Goal: Find specific fact: Find specific fact

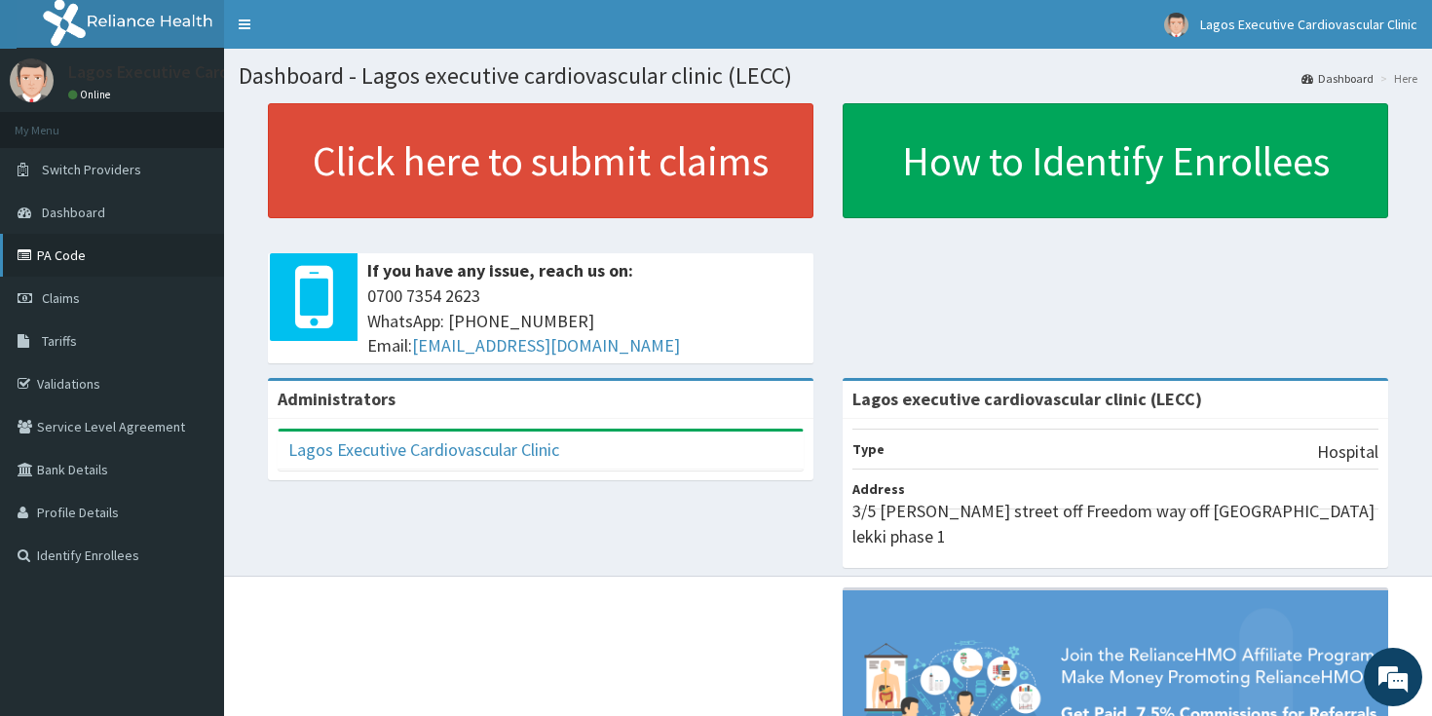
click at [109, 273] on link "PA Code" at bounding box center [112, 255] width 224 height 43
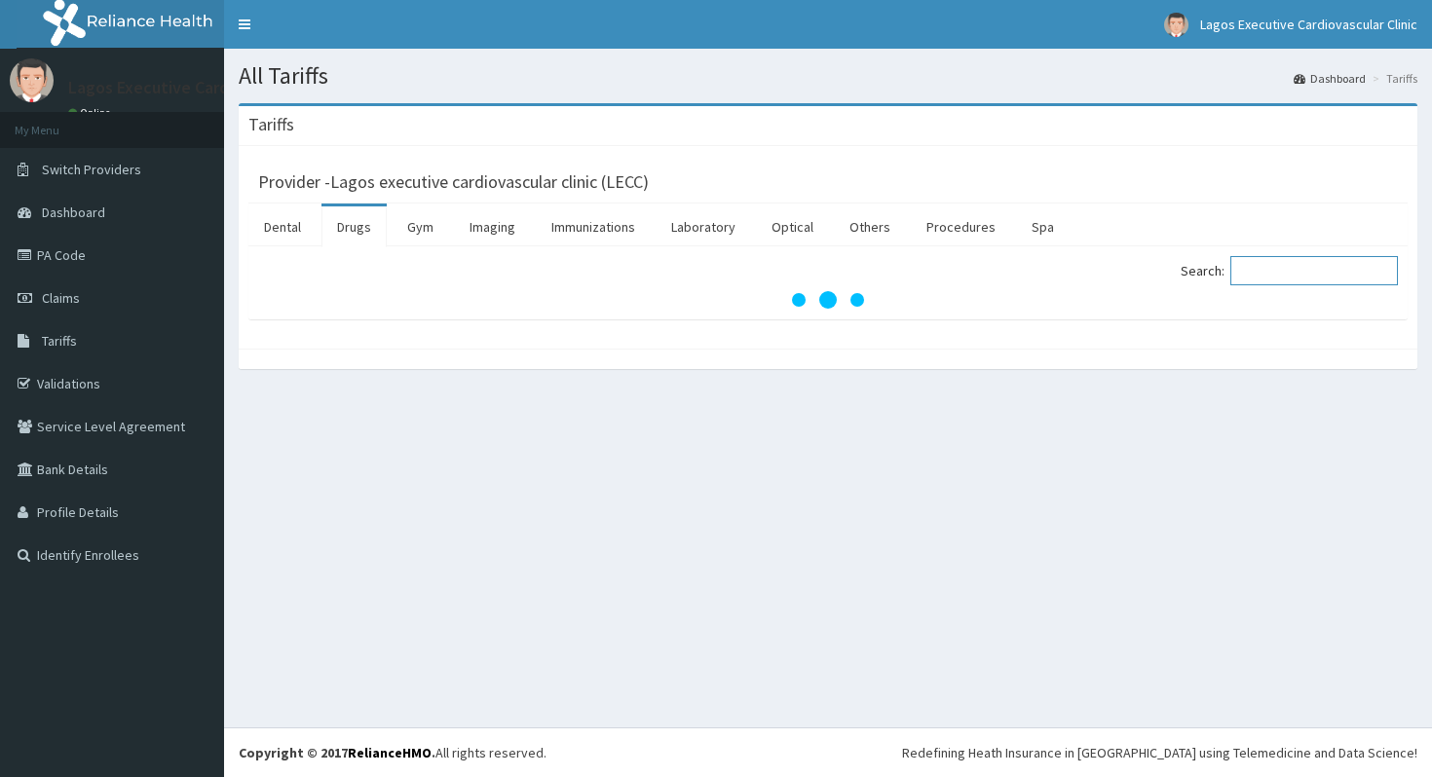
click at [1304, 272] on input "Search:" at bounding box center [1314, 270] width 168 height 29
paste input "[MEDICAL_DATA]"
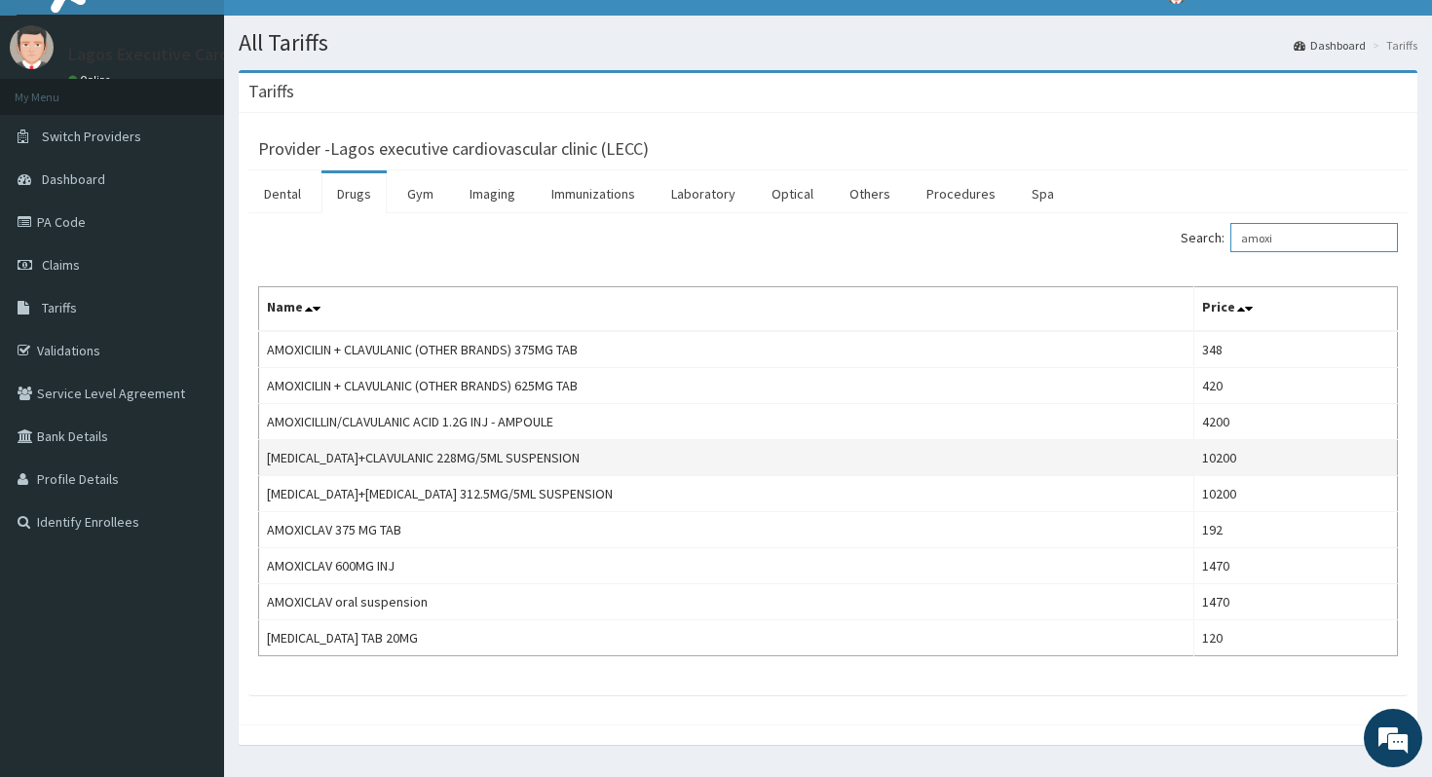
scroll to position [40, 0]
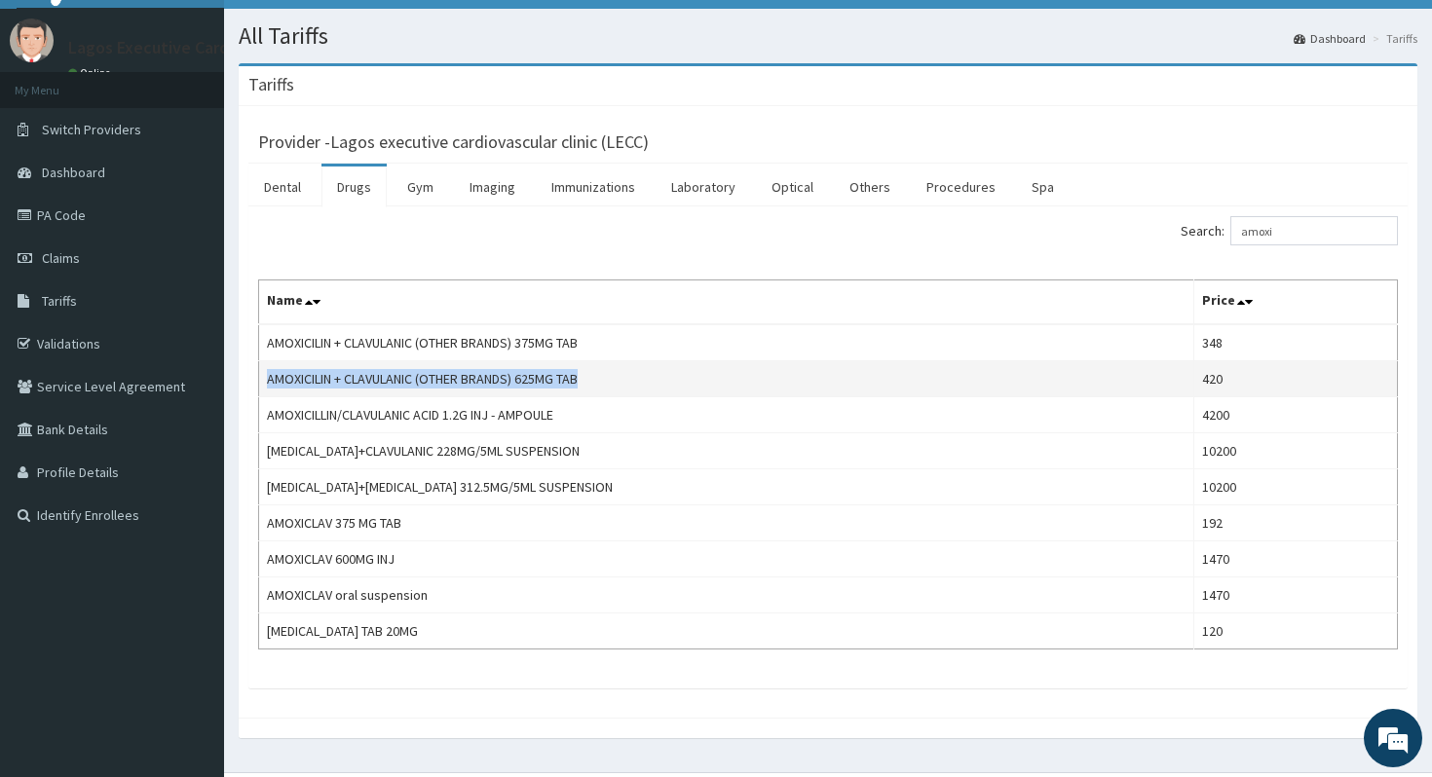
drag, startPoint x: 611, startPoint y: 371, endPoint x: 265, endPoint y: 375, distance: 345.8
click at [265, 378] on td "AMOXICILIN + CLAVULANIC (OTHER BRANDS) 625MG TAB" at bounding box center [726, 379] width 935 height 36
copy td "AMOXICILIN + CLAVULANIC (OTHER BRANDS) 625MG TAB"
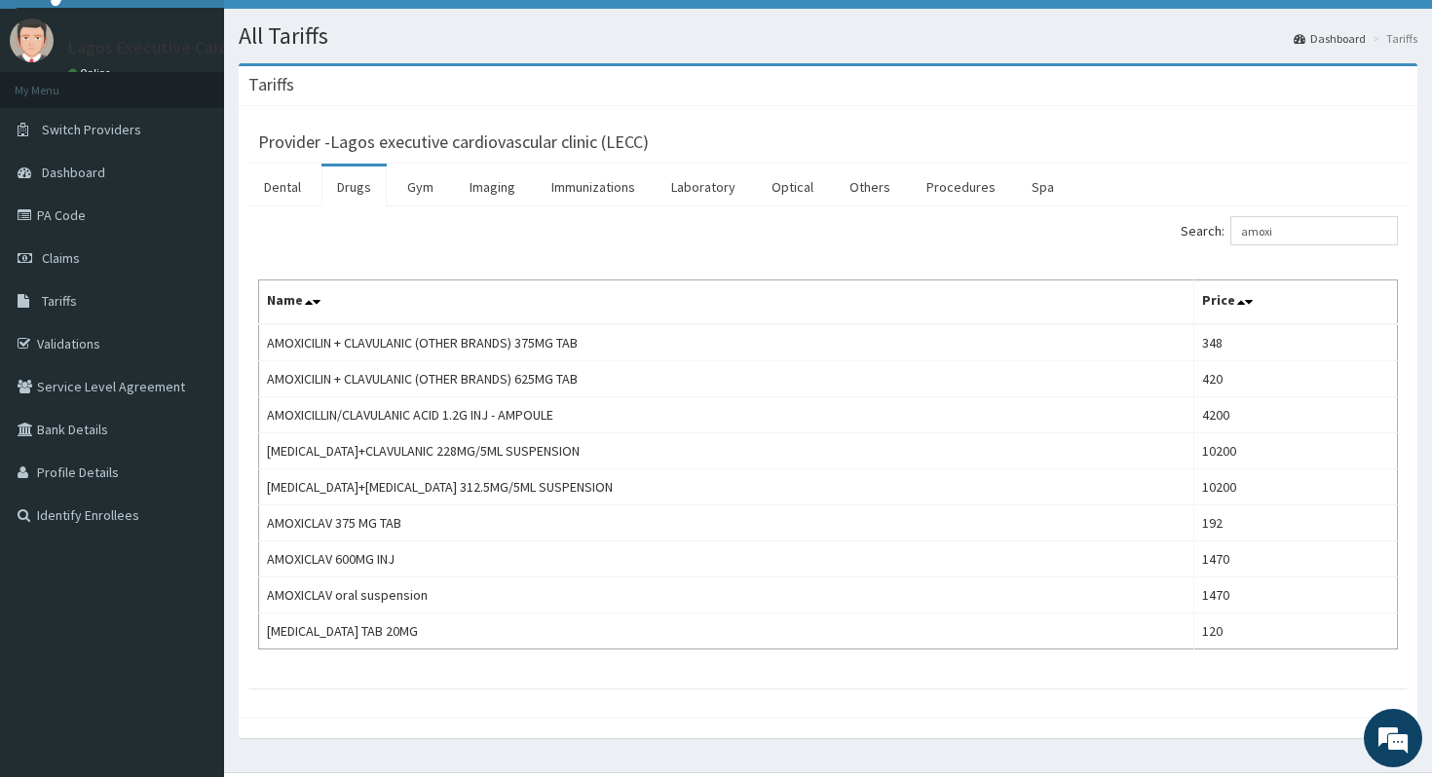
click at [802, 248] on div "Search: amoxi" at bounding box center [828, 233] width 1169 height 34
click at [586, 378] on td "AMOXICILIN + CLAVULANIC (OTHER BRANDS) 625MG TAB" at bounding box center [726, 379] width 935 height 36
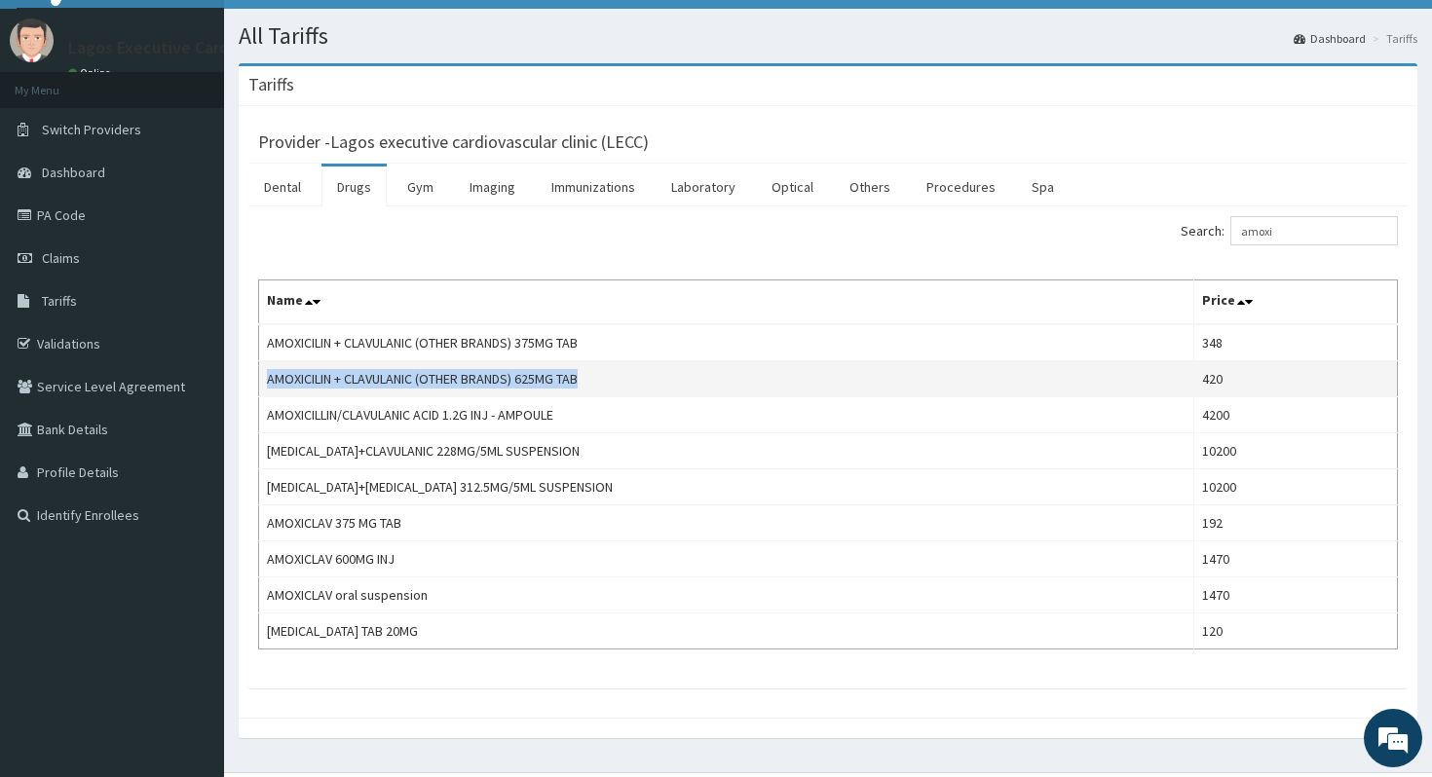
drag, startPoint x: 596, startPoint y: 379, endPoint x: 267, endPoint y: 379, distance: 329.2
click at [268, 379] on td "AMOXICILIN + CLAVULANIC (OTHER BRANDS) 625MG TAB" at bounding box center [726, 379] width 935 height 36
copy td "AMOXICILIN + CLAVULANIC (OTHER BRANDS) 625MG TAB"
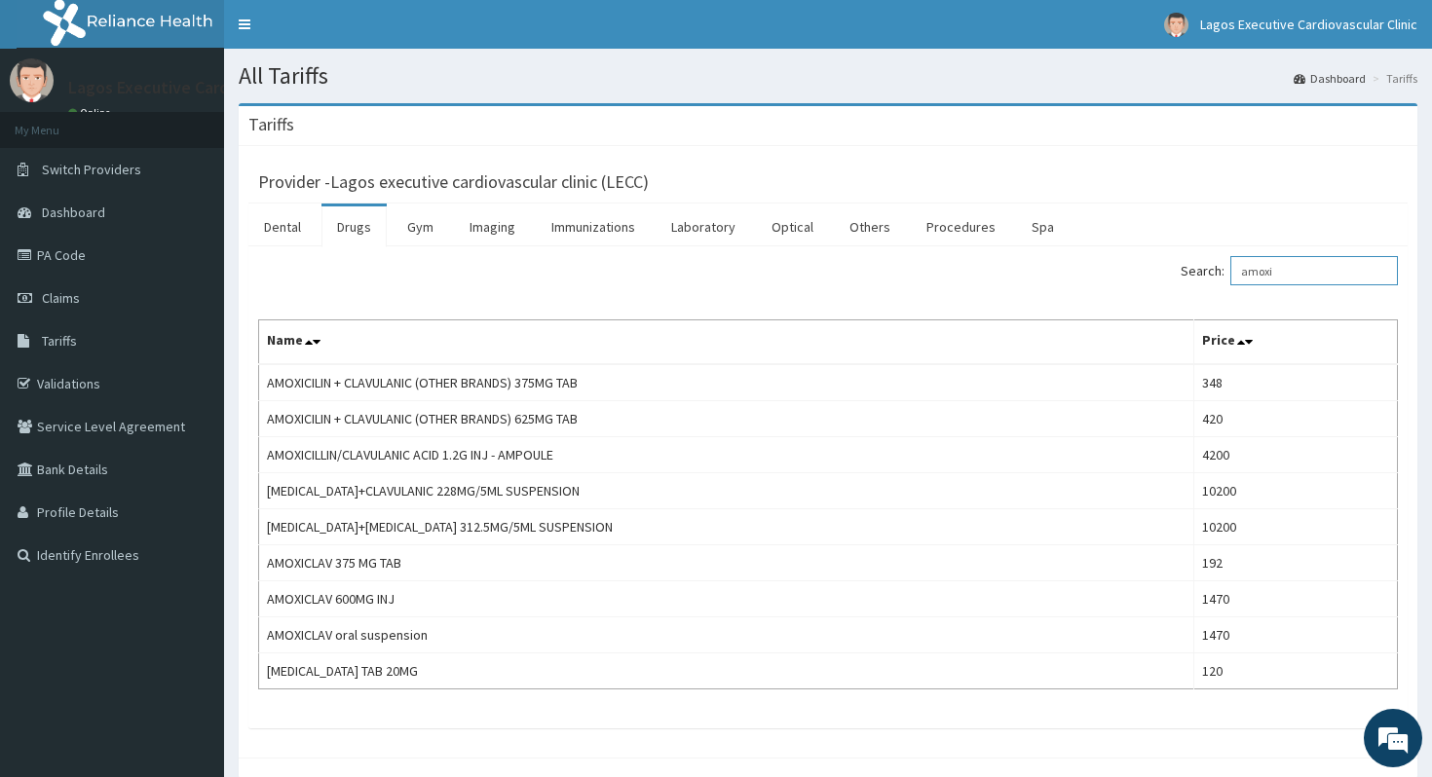
click at [1284, 273] on input "amoxi" at bounding box center [1314, 270] width 168 height 29
type input "vit e"
